Goal: Find specific page/section: Find specific page/section

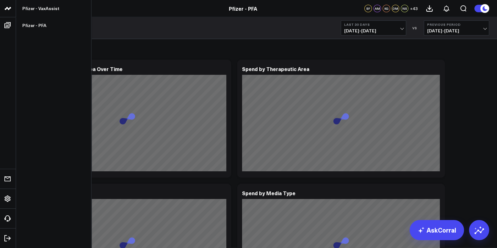
click at [6, 10] on icon at bounding box center [8, 9] width 8 height 8
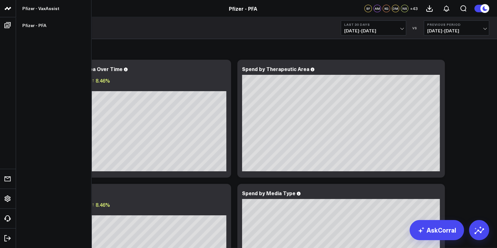
click at [9, 11] on icon at bounding box center [8, 9] width 8 height 8
click at [42, 8] on link "Pfizer - VaxAssist" at bounding box center [53, 8] width 75 height 17
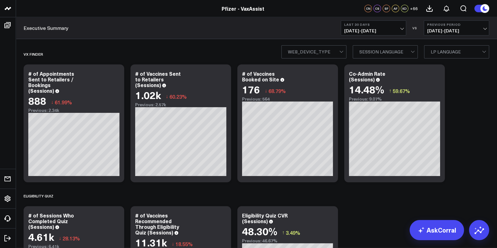
click at [401, 30] on span "07/12/25 - 08/10/25" at bounding box center [374, 30] width 59 height 5
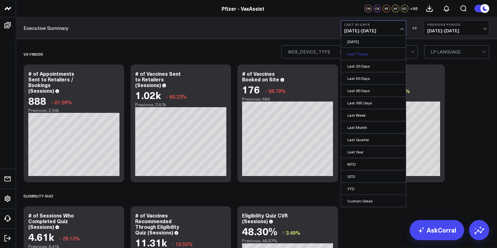
click at [374, 52] on link "Last 7 Days" at bounding box center [373, 54] width 65 height 12
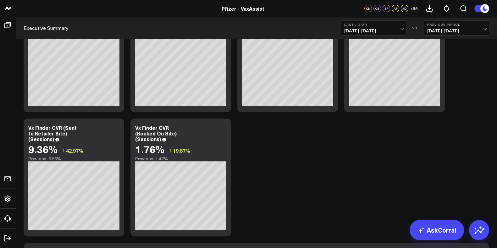
scroll to position [393, 0]
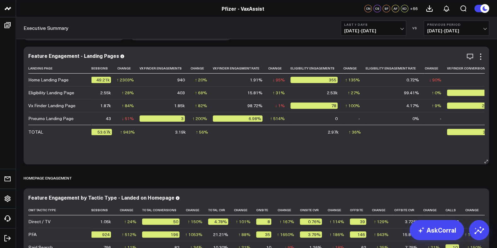
scroll to position [669, 0]
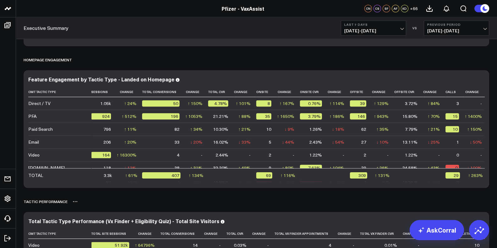
click at [288, 197] on div "Tactic Performance" at bounding box center [257, 201] width 466 height 14
click at [23, 118] on div "Vx Finder Copy link to widget Ask support Comment Export PNG # of Appointments …" at bounding box center [256, 102] width 472 height 1455
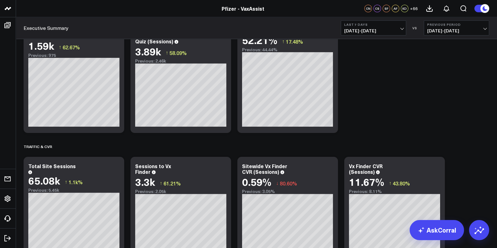
scroll to position [157, 0]
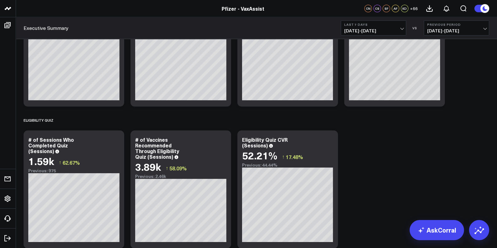
scroll to position [0, 0]
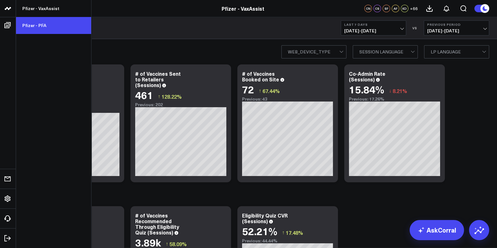
click at [34, 29] on link "Pfizer - PFA" at bounding box center [53, 25] width 75 height 17
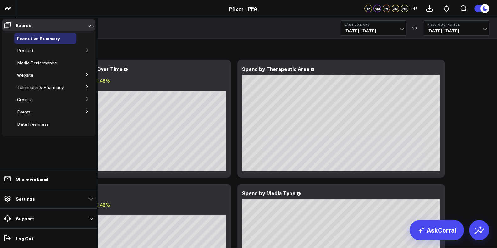
click at [89, 109] on button at bounding box center [87, 110] width 16 height 9
click at [87, 73] on icon at bounding box center [87, 74] width 2 height 3
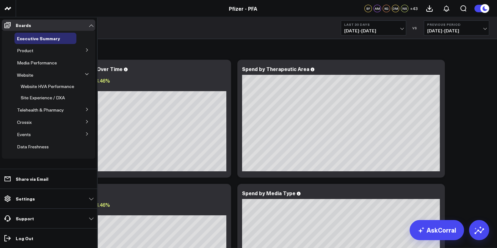
click at [88, 109] on icon at bounding box center [87, 109] width 2 height 3
click at [52, 109] on span "Telehealth - UpScript" at bounding box center [42, 110] width 42 height 6
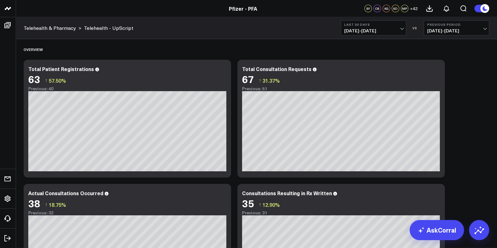
click at [60, 31] on link "Telehealth & Pharmacy" at bounding box center [50, 28] width 53 height 7
click at [49, 28] on link "Telehealth & Pharmacy" at bounding box center [50, 28] width 53 height 7
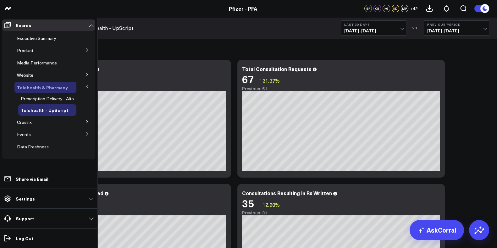
click at [44, 84] on div "Telehealth & Pharmacy" at bounding box center [45, 87] width 62 height 11
click at [32, 77] on span "Website" at bounding box center [25, 75] width 16 height 6
click at [87, 75] on icon at bounding box center [87, 75] width 4 height 4
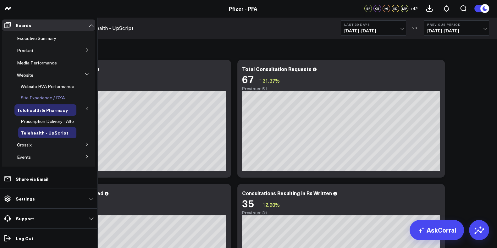
click at [46, 98] on span "Site Experience / DXA" at bounding box center [43, 98] width 44 height 6
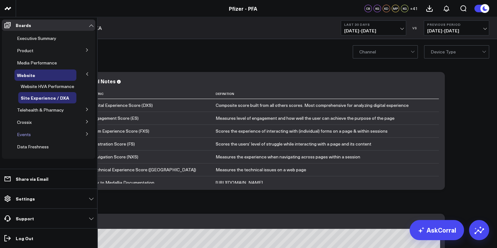
click at [32, 135] on div "Events" at bounding box center [45, 134] width 62 height 11
click at [90, 134] on button at bounding box center [87, 133] width 16 height 9
click at [33, 47] on div "Product" at bounding box center [45, 50] width 62 height 11
click at [82, 51] on button at bounding box center [87, 49] width 16 height 9
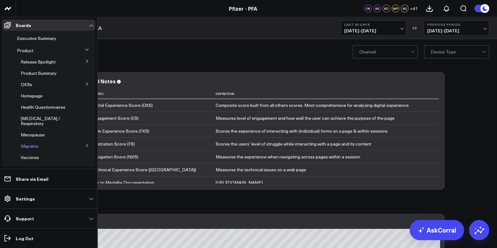
click at [56, 141] on div "Migraine" at bounding box center [47, 146] width 58 height 11
click at [86, 144] on icon at bounding box center [87, 146] width 4 height 4
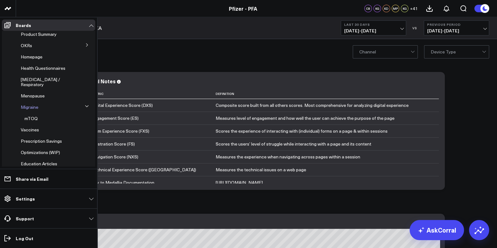
click at [31, 104] on span "Migraine" at bounding box center [30, 107] width 18 height 6
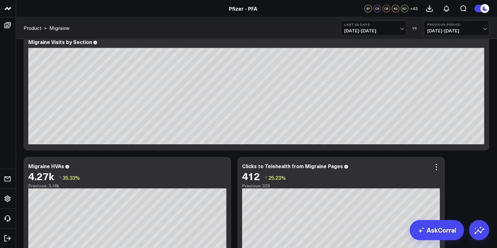
scroll to position [708, 0]
